Goal: Check status: Check status

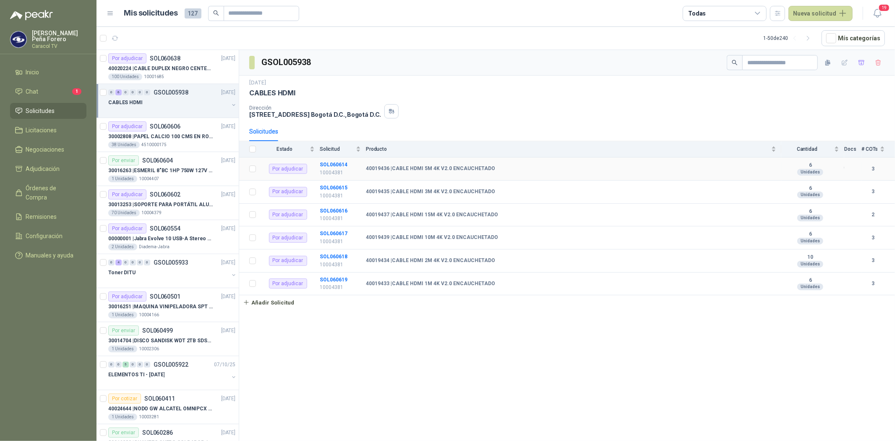
click at [329, 168] on td "SOL060614 10004381" at bounding box center [343, 168] width 46 height 23
click at [402, 167] on b "40019436 | CABLE HDMI 5M 4K V2.0 ENCAUCHETADO" at bounding box center [430, 168] width 129 height 7
click at [333, 161] on td "SOL060614 10004381" at bounding box center [343, 168] width 46 height 23
click at [330, 164] on b "SOL060614" at bounding box center [334, 165] width 28 height 6
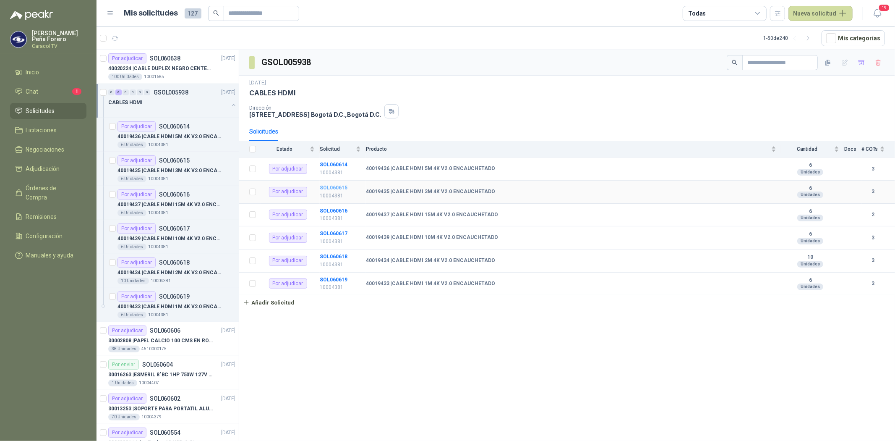
click at [333, 185] on b "SOL060615" at bounding box center [334, 188] width 28 height 6
click at [330, 208] on b "SOL060616" at bounding box center [334, 211] width 28 height 6
